Goal: Task Accomplishment & Management: Use online tool/utility

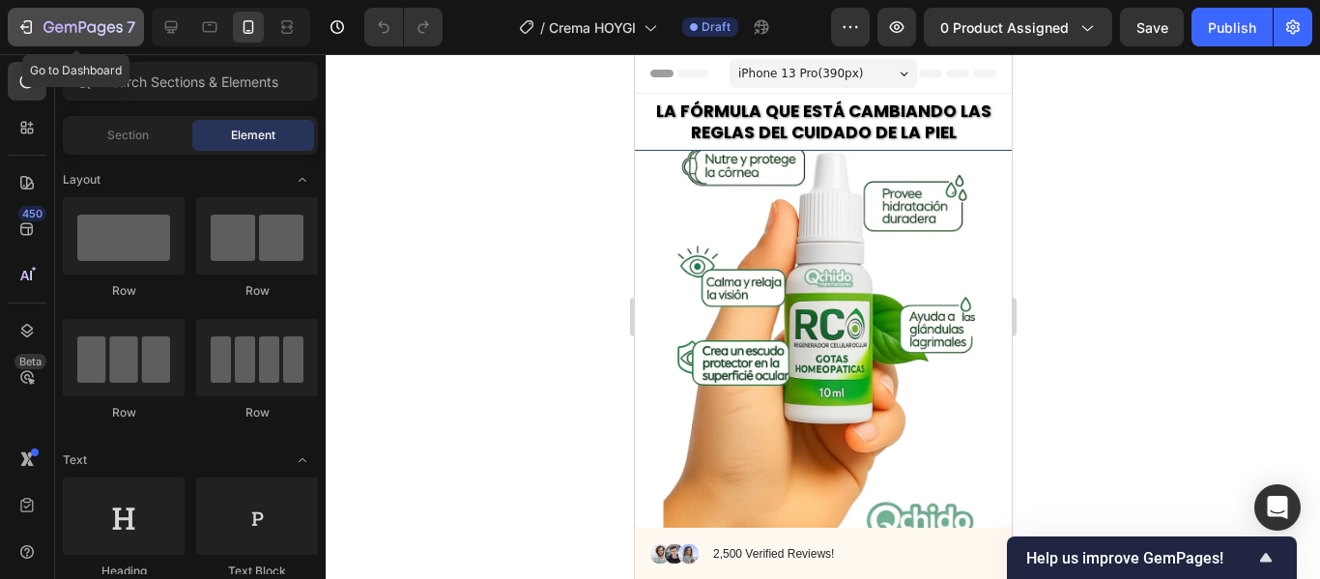
click at [43, 22] on div "7" at bounding box center [75, 26] width 119 height 23
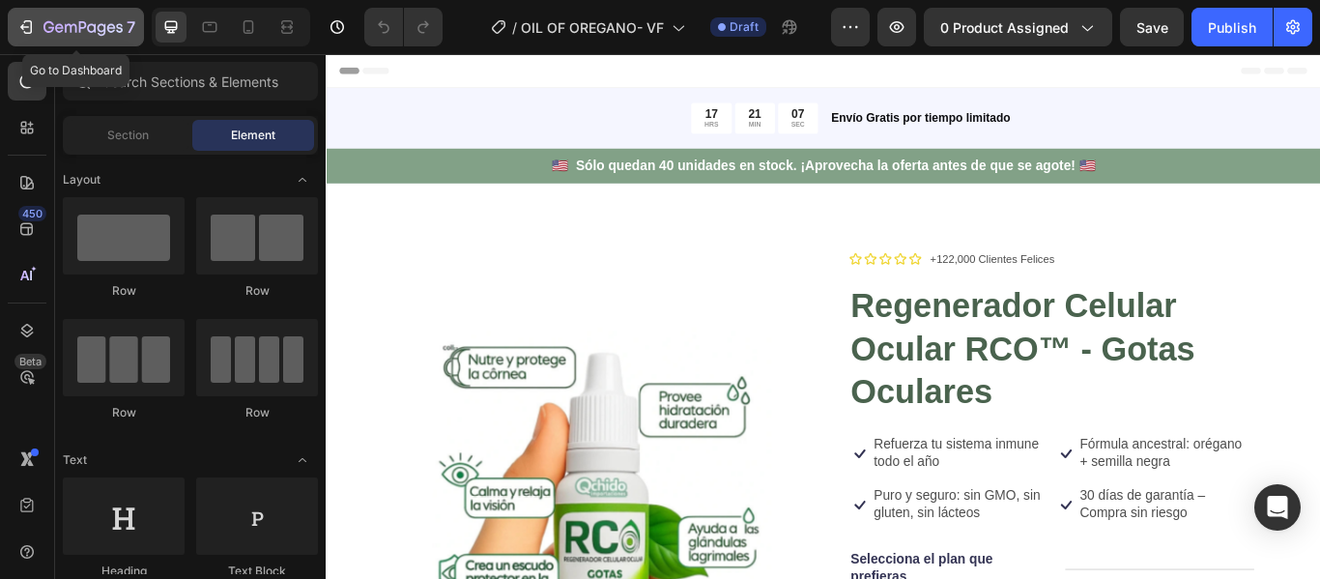
click at [65, 24] on icon "button" at bounding box center [82, 28] width 79 height 16
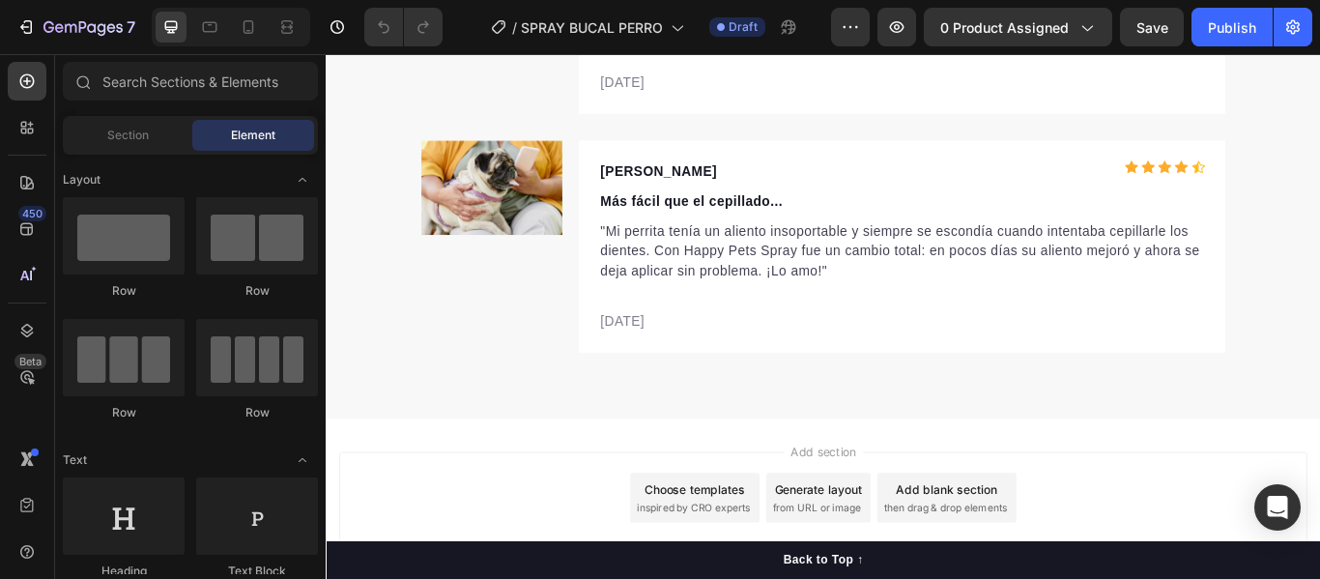
scroll to position [7493, 0]
